Goal: Task Accomplishment & Management: Use online tool/utility

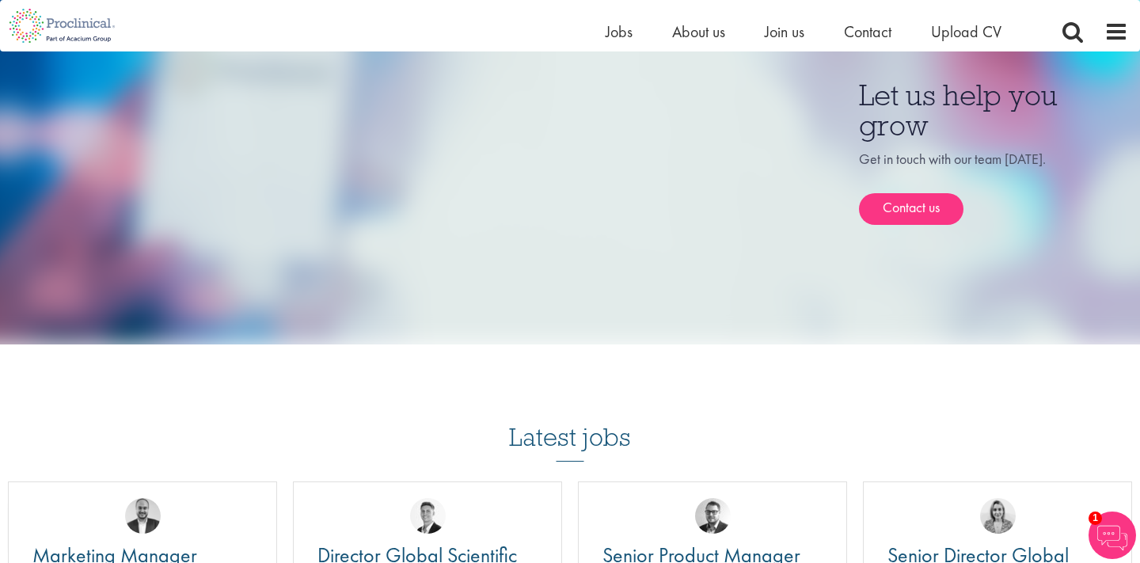
scroll to position [1054, 0]
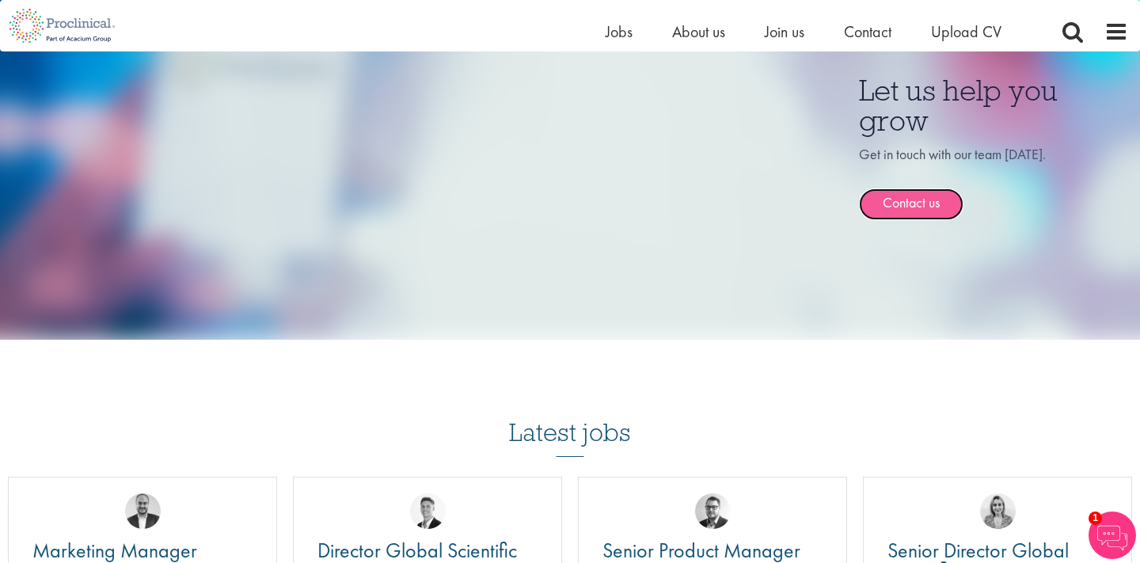
click at [933, 188] on link "Contact us" at bounding box center [911, 204] width 105 height 32
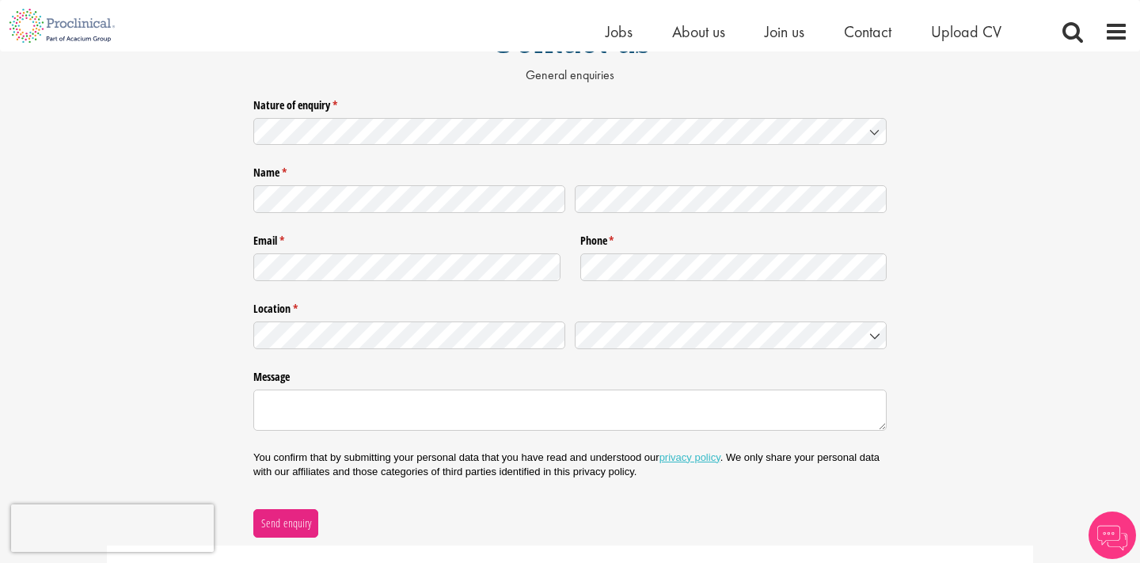
scroll to position [66, 0]
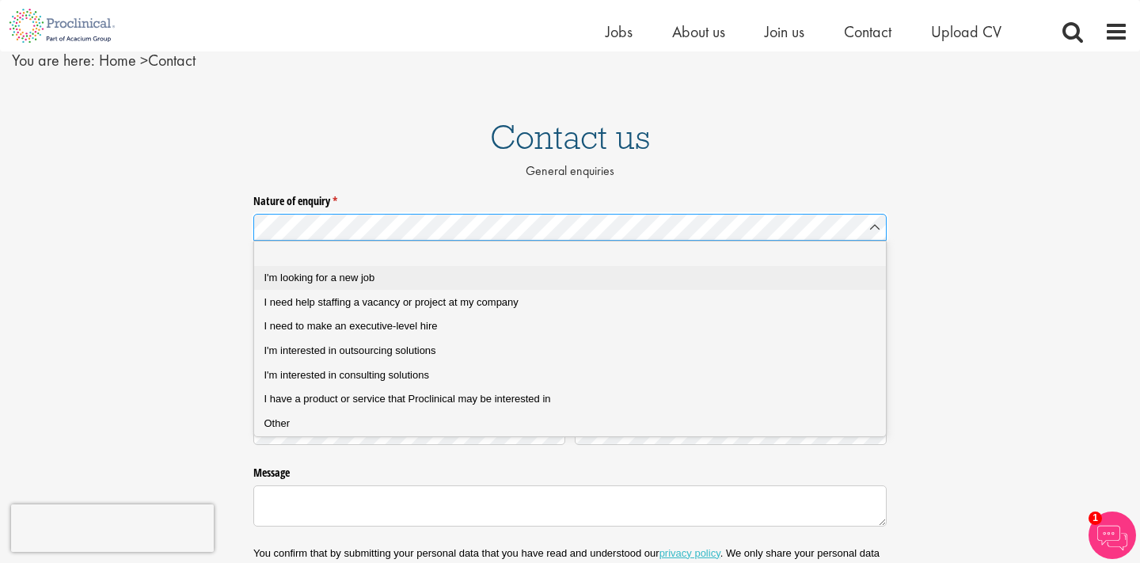
click at [313, 273] on span "I'm looking for a new job" at bounding box center [319, 278] width 111 height 12
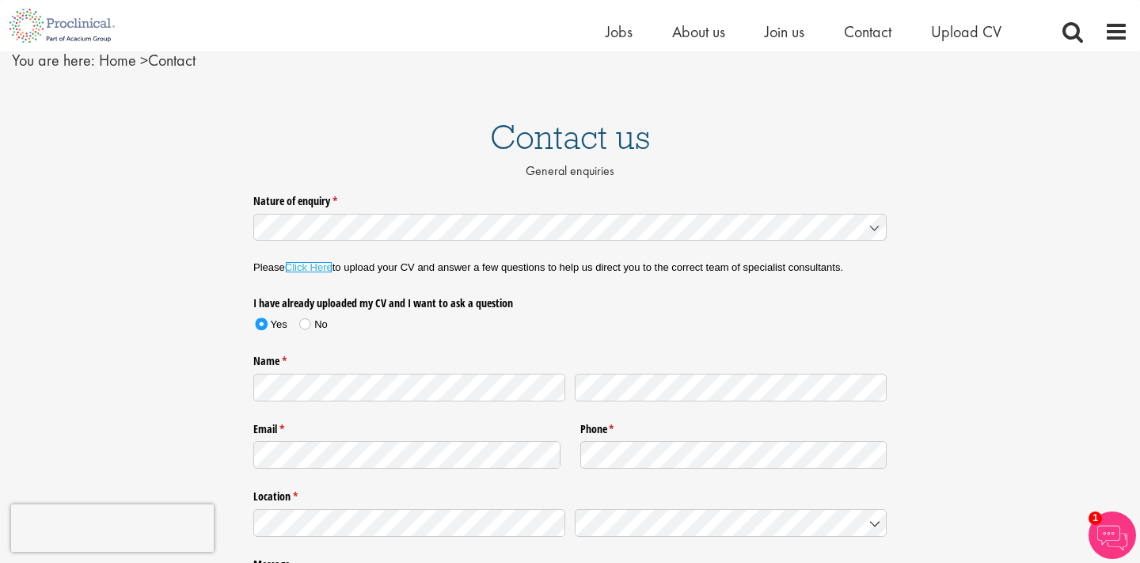
click at [316, 268] on link "Click Here" at bounding box center [309, 267] width 48 height 12
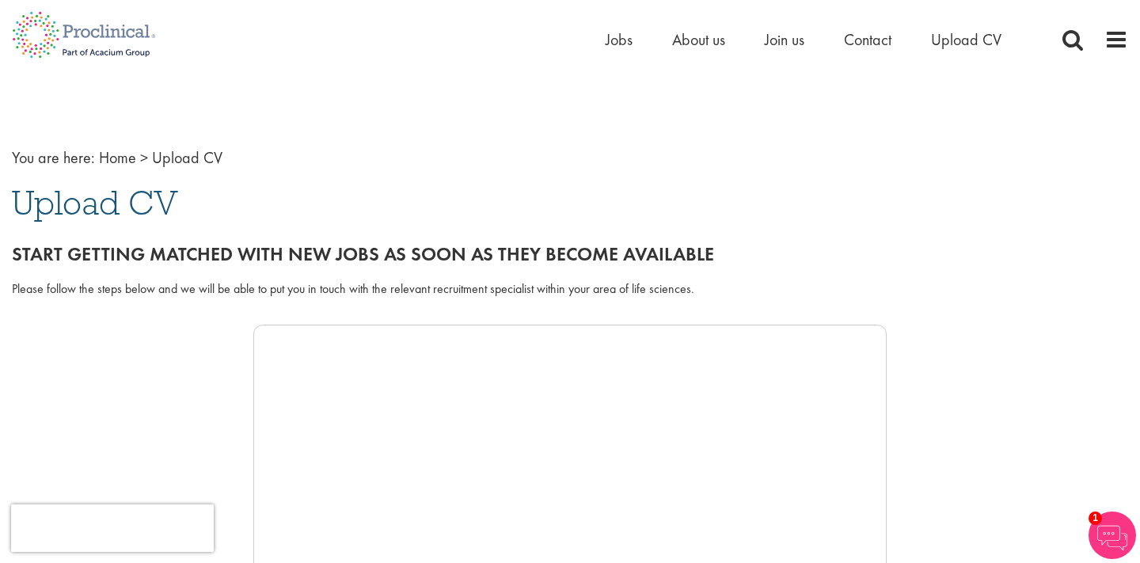
click at [602, 36] on div "Home Jobs About us Join us Contact Upload CV" at bounding box center [564, 29] width 1128 height 59
click at [617, 38] on span "Jobs" at bounding box center [619, 39] width 27 height 21
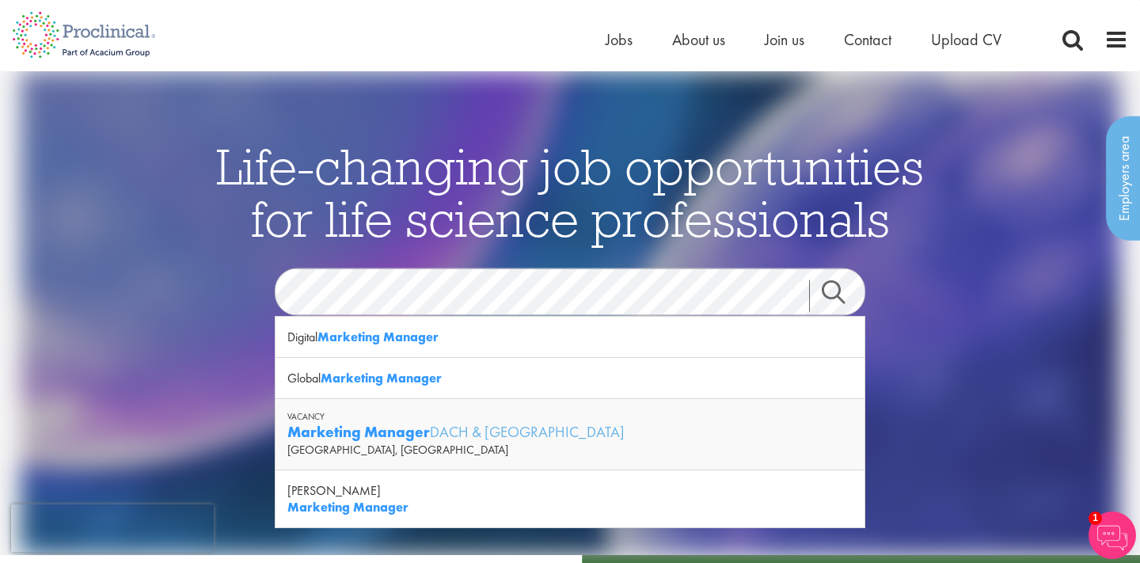
click at [835, 284] on link "Search" at bounding box center [843, 296] width 68 height 32
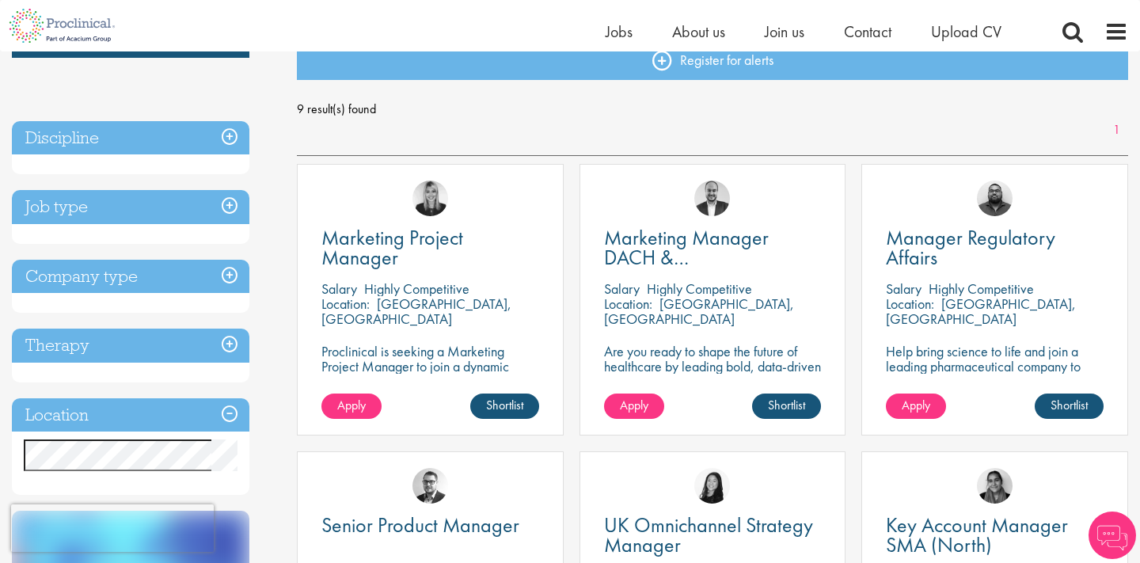
scroll to position [192, 0]
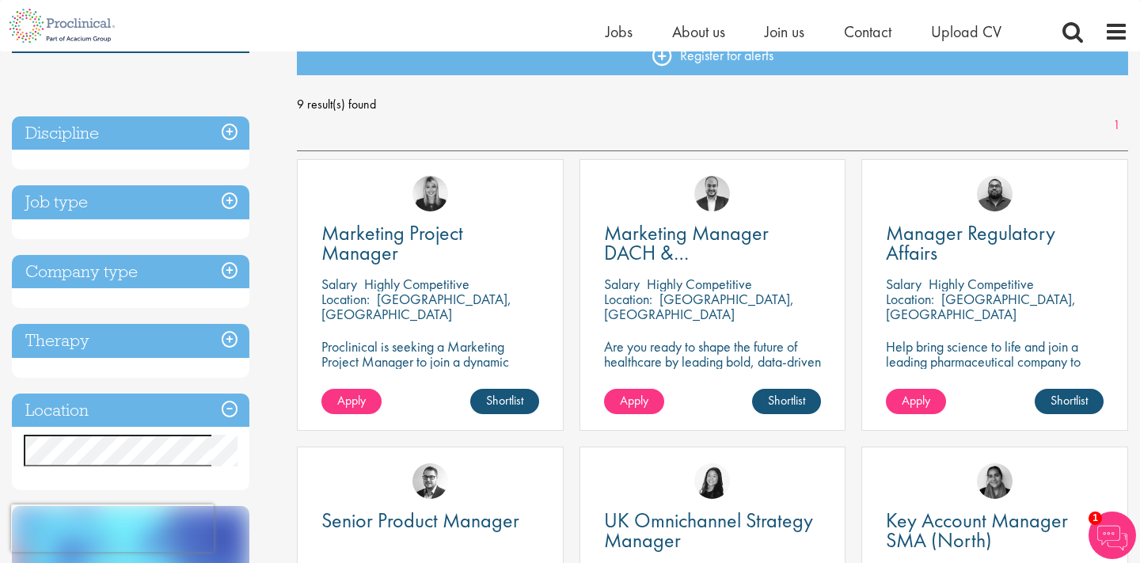
click at [229, 200] on h3 "Job type" at bounding box center [131, 202] width 238 height 34
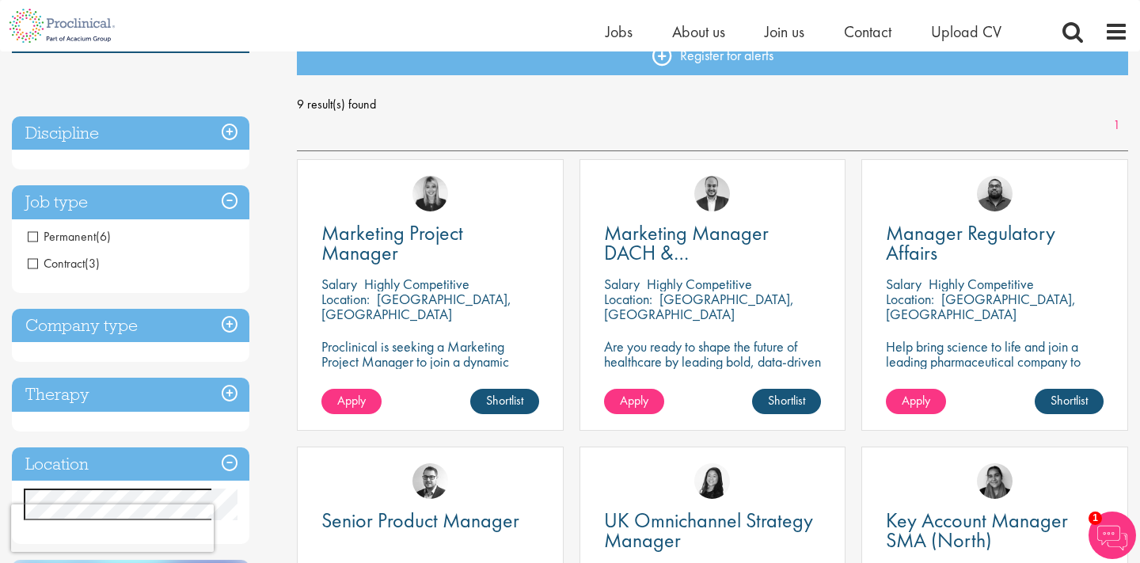
click at [234, 204] on h3 "Job type" at bounding box center [131, 202] width 238 height 34
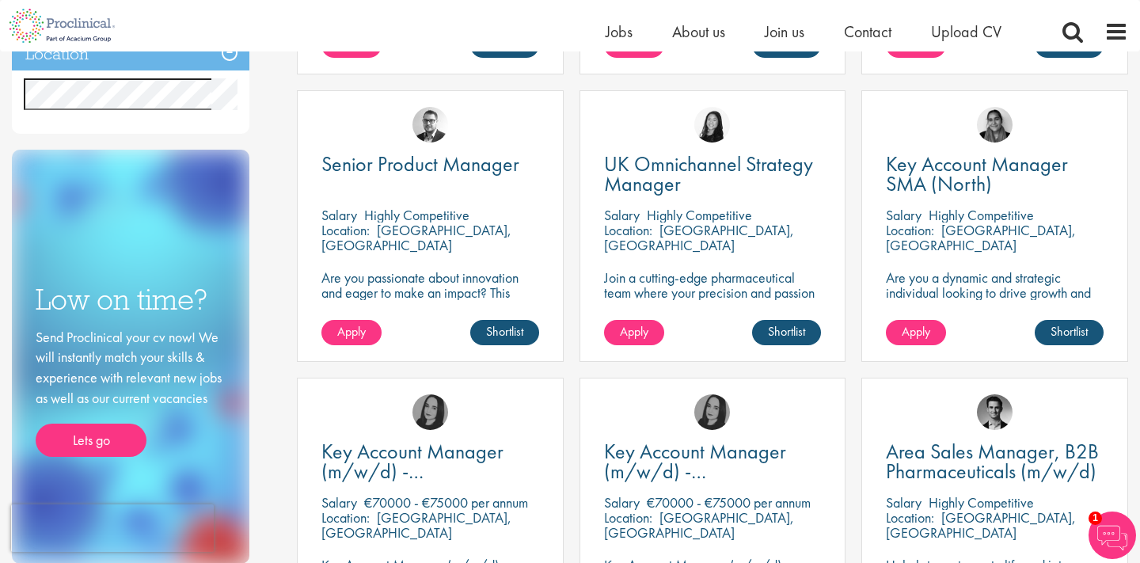
scroll to position [0, 0]
